Goal: Task Accomplishment & Management: Use online tool/utility

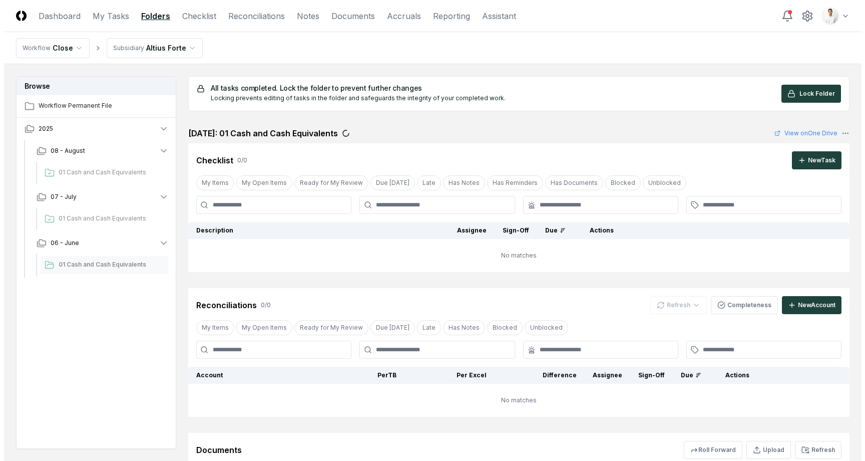
scroll to position [21, 0]
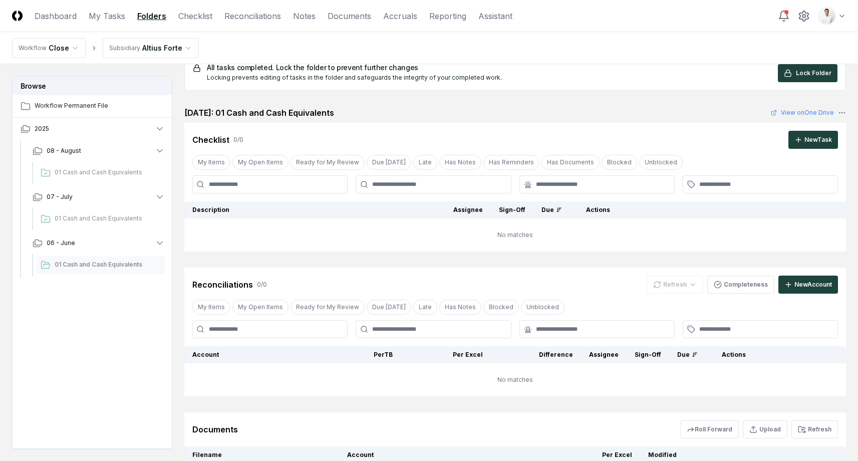
click at [660, 15] on header "CloseCore Dashboard My Tasks Folders Checklist Reconciliations Notes Documents …" at bounding box center [429, 16] width 858 height 32
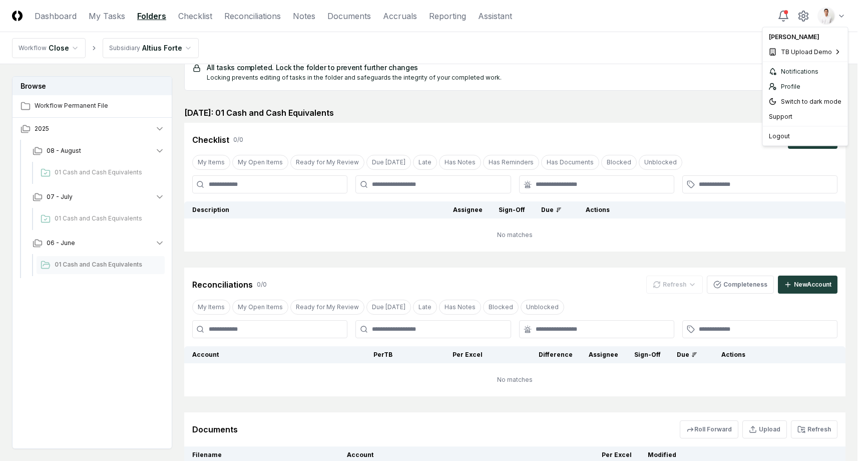
click at [824, 17] on html "CloseCore Dashboard My Tasks Folders Checklist Reconciliations Notes Documents …" at bounding box center [432, 273] width 865 height 589
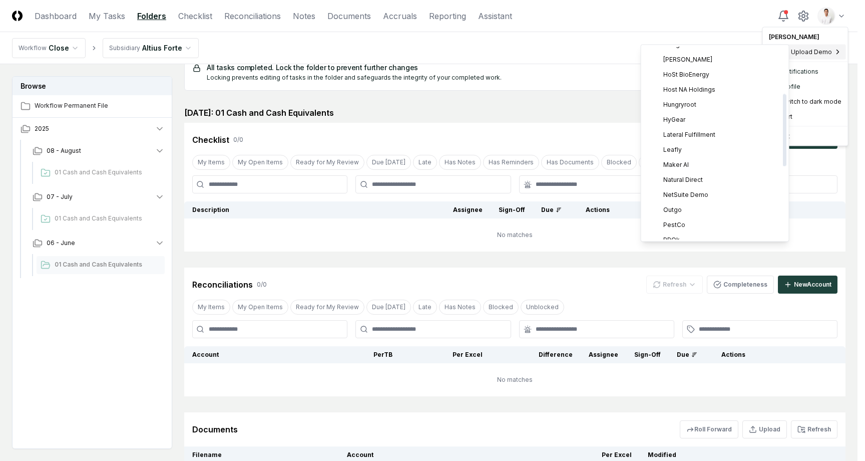
scroll to position [152, 0]
click at [676, 186] on span "NetSuite Demo" at bounding box center [685, 187] width 45 height 9
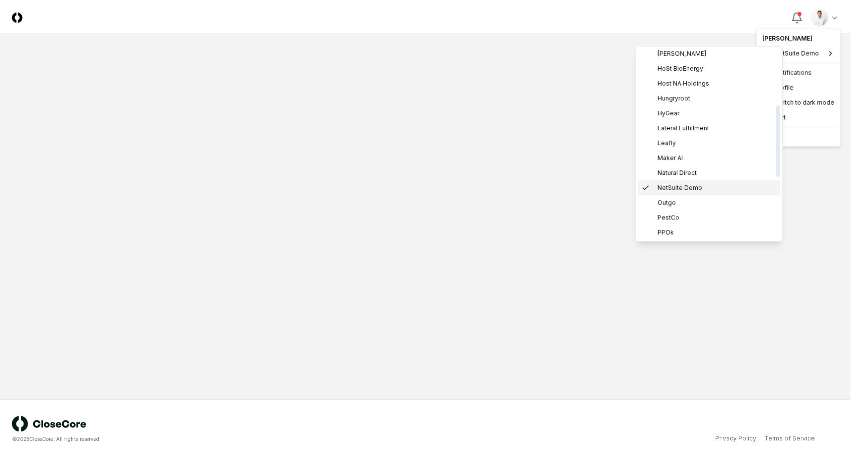
scroll to position [0, 0]
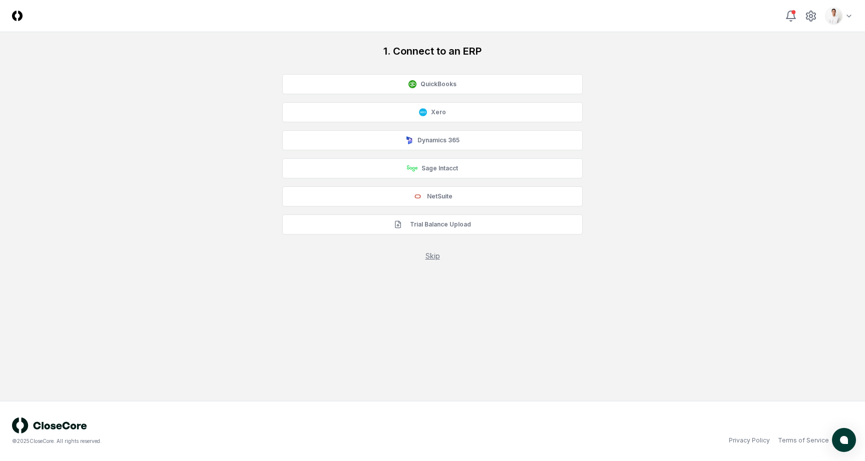
click at [178, 196] on div "1. Connect to an ERP QuickBooks Xero Dynamics 365 Sage Intacct NetSuite Trial B…" at bounding box center [432, 152] width 841 height 217
click at [391, 192] on button "NetSuite" at bounding box center [432, 196] width 300 height 20
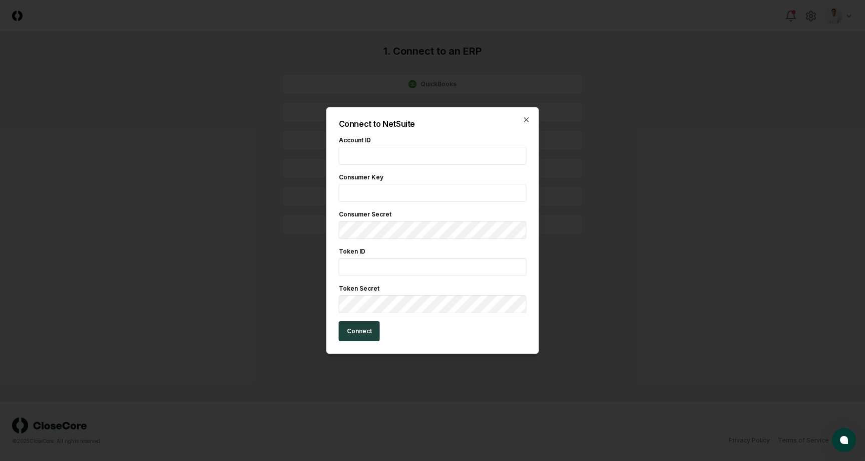
click at [392, 156] on input "text" at bounding box center [433, 156] width 188 height 18
click at [395, 312] on form "Account ID Consumer Key Consumer Secret Token ID Token Secret Connect" at bounding box center [433, 238] width 188 height 205
click at [527, 116] on icon "button" at bounding box center [527, 120] width 8 height 8
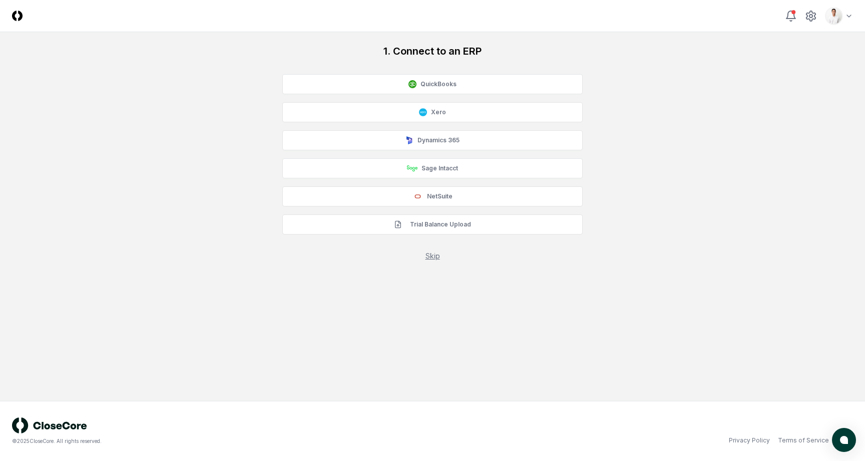
click at [268, 87] on div "1. Connect to an ERP QuickBooks Xero Dynamics 365 Sage Intacct NetSuite Trial B…" at bounding box center [432, 152] width 841 height 217
click at [844, 19] on html "CloseCore Toggle navigation menu Toggle user menu 1. Connect to an ERP QuickBoo…" at bounding box center [432, 230] width 865 height 461
click at [614, 53] on html "CloseCore Toggle navigation menu Toggle user menu 1. Connect to an ERP QuickBoo…" at bounding box center [432, 230] width 865 height 461
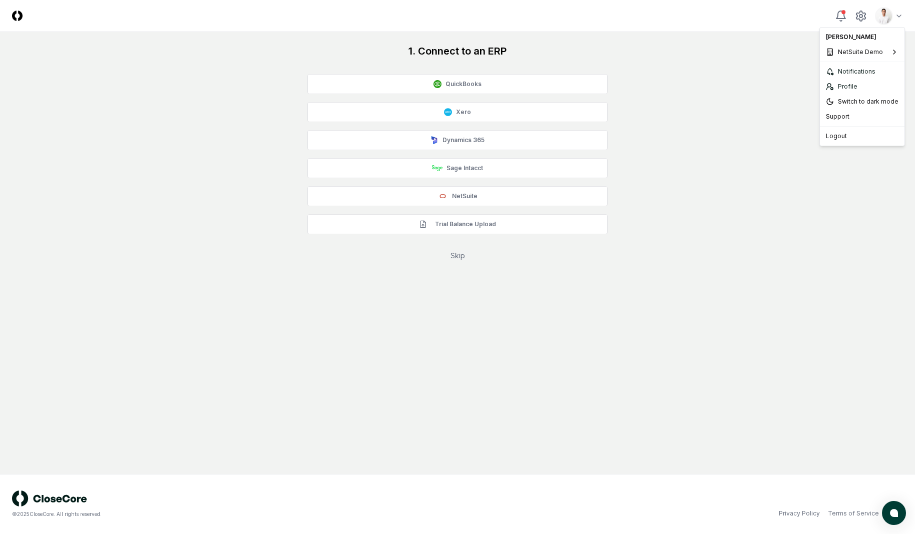
click at [865, 13] on html "CloseCore Toggle navigation menu Toggle user menu 1. Connect to an ERP QuickBoo…" at bounding box center [457, 267] width 915 height 534
click at [850, 134] on div "Logout" at bounding box center [862, 136] width 81 height 15
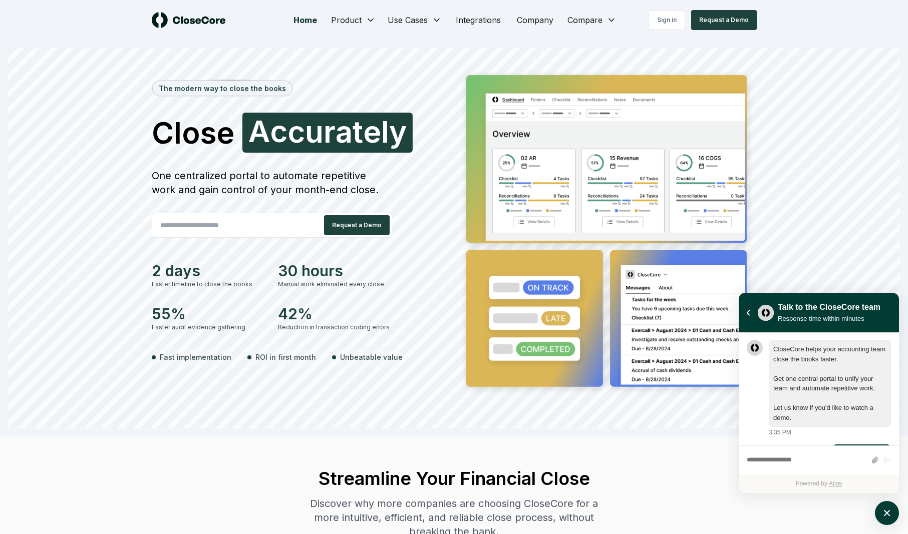
scroll to position [35, 0]
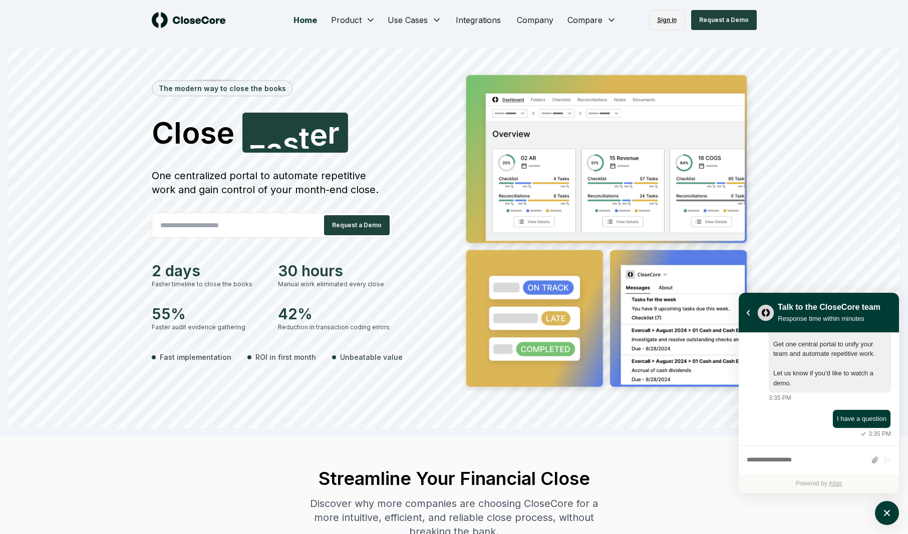
click at [668, 18] on link "Sign in" at bounding box center [666, 20] width 37 height 20
